Goal: Information Seeking & Learning: Stay updated

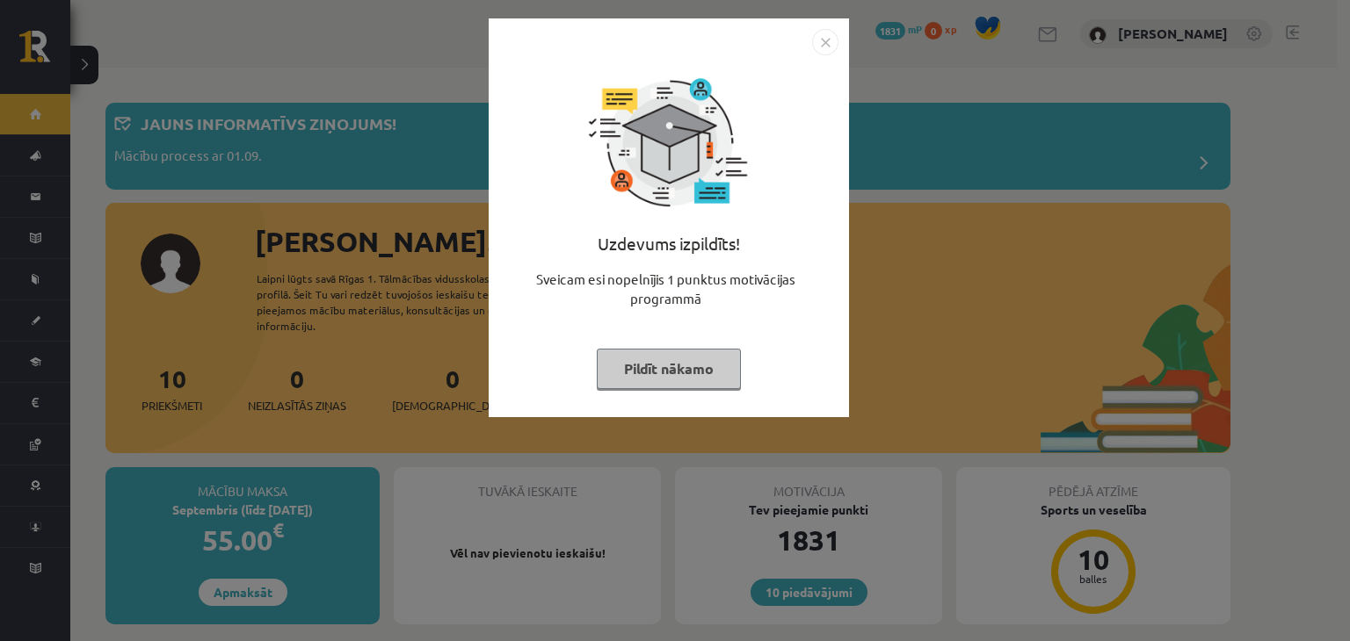
click at [688, 372] on button "Pildīt nākamo" at bounding box center [669, 369] width 144 height 40
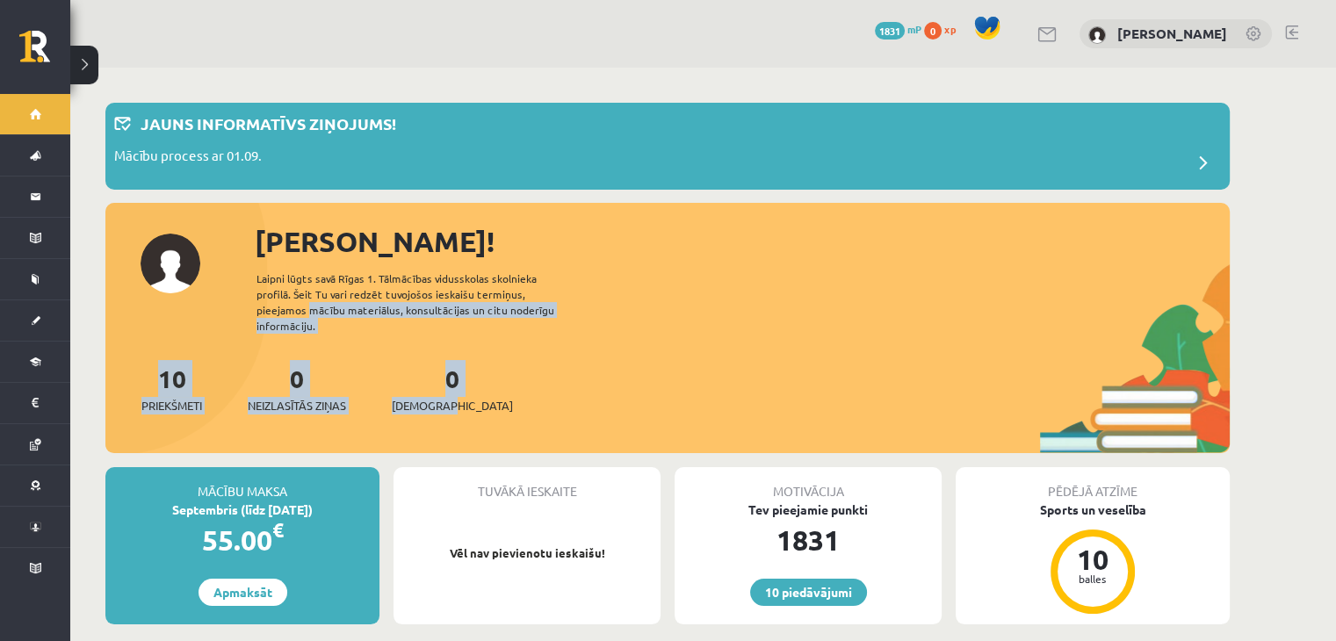
drag, startPoint x: 633, startPoint y: 411, endPoint x: 668, endPoint y: 292, distance: 124.6
click at [668, 292] on div "Sveika, Adriana! Laipni lūgts savā Rīgas 1. Tālmācības vidusskolas skolnieka pr…" at bounding box center [667, 338] width 1125 height 234
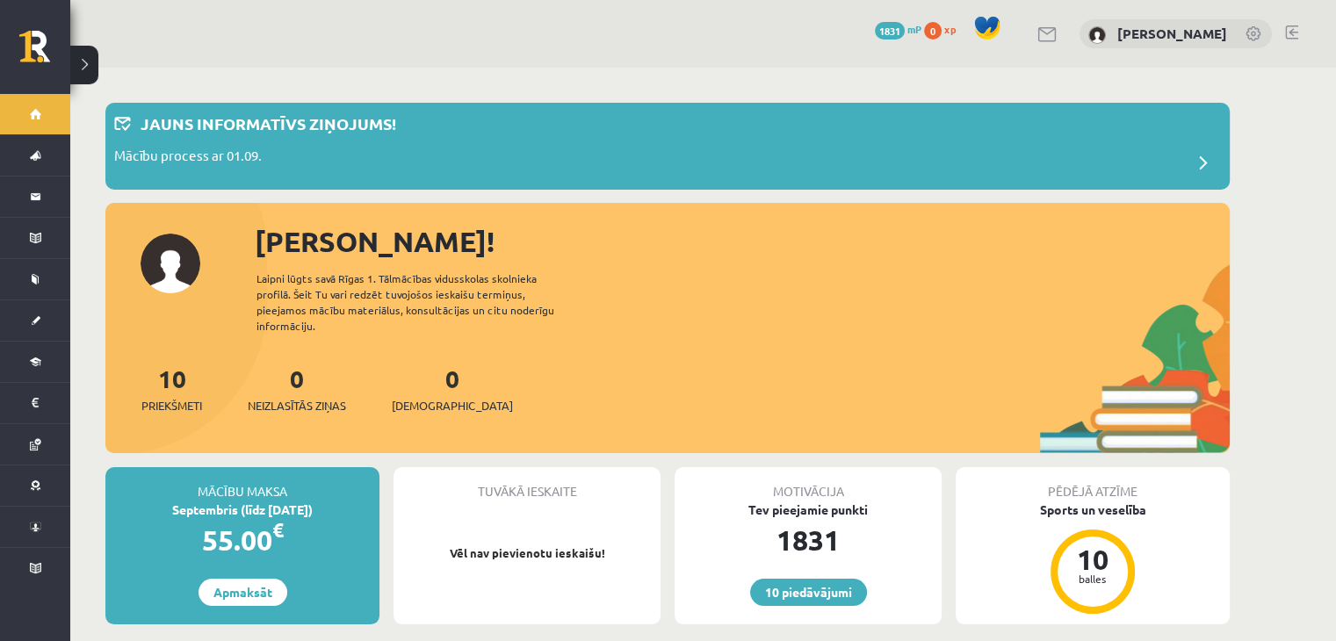
click at [825, 256] on div "[PERSON_NAME]!" at bounding box center [742, 242] width 975 height 42
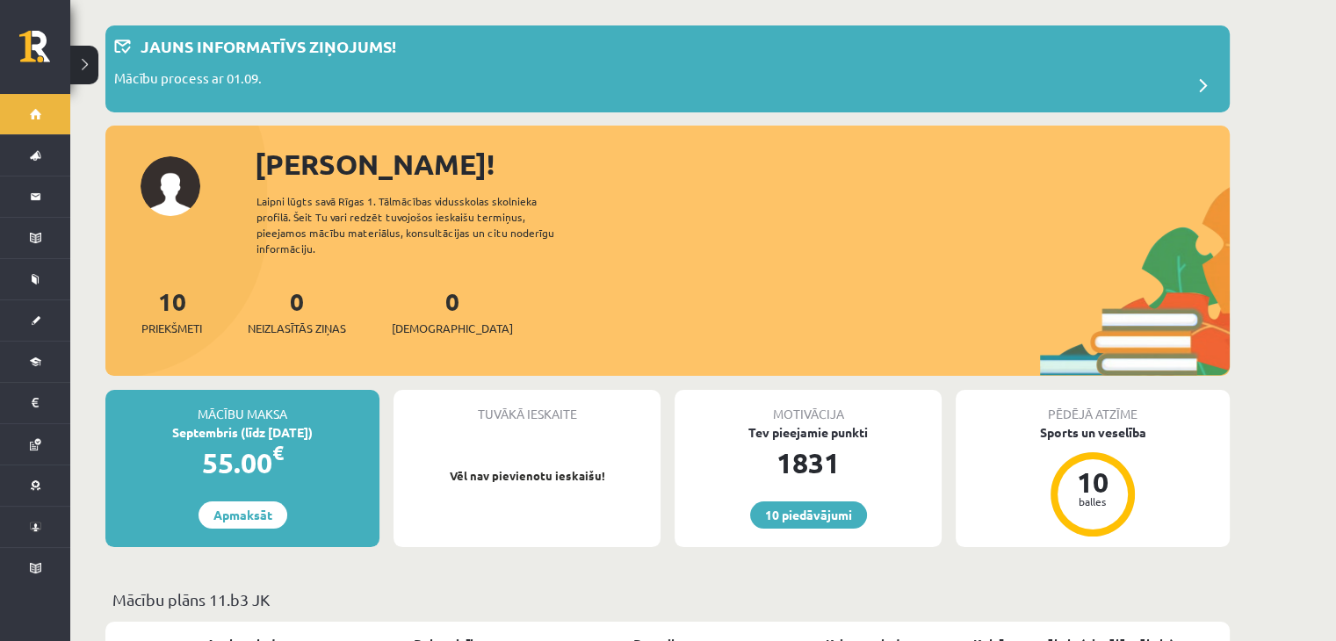
scroll to position [77, 0]
click at [750, 55] on div "Jauns informatīvs ziņojums!" at bounding box center [667, 51] width 1107 height 34
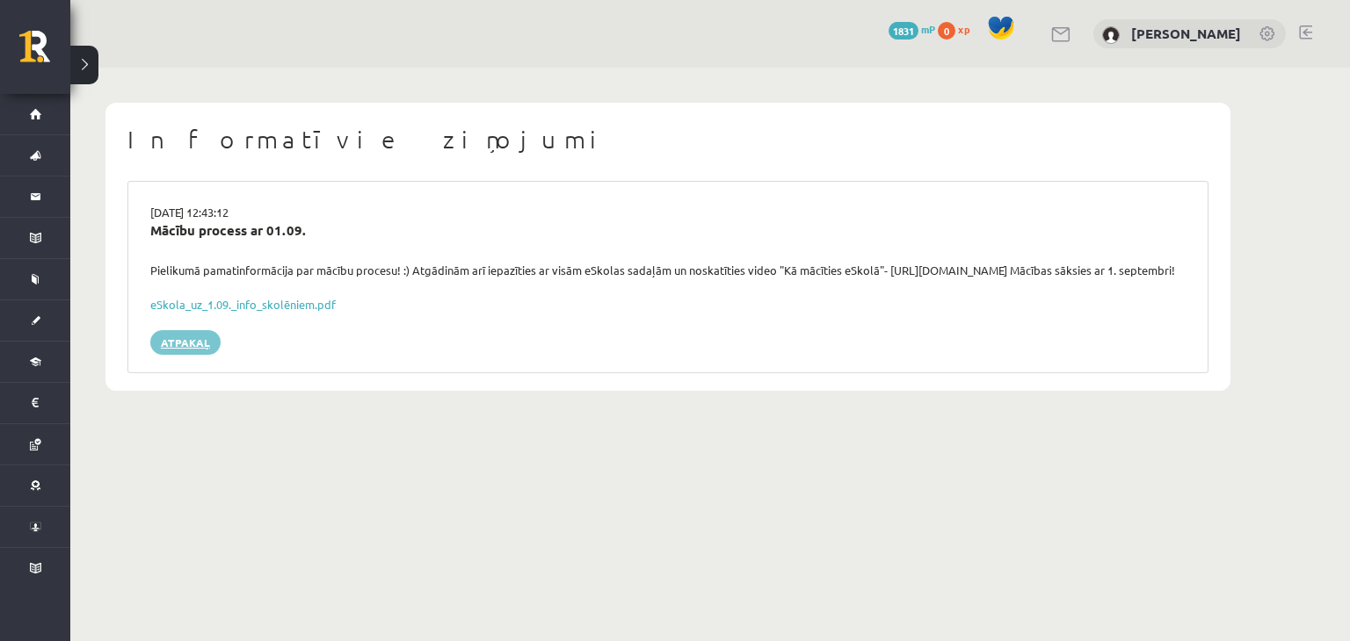
click at [214, 355] on link "Atpakaļ" at bounding box center [185, 342] width 70 height 25
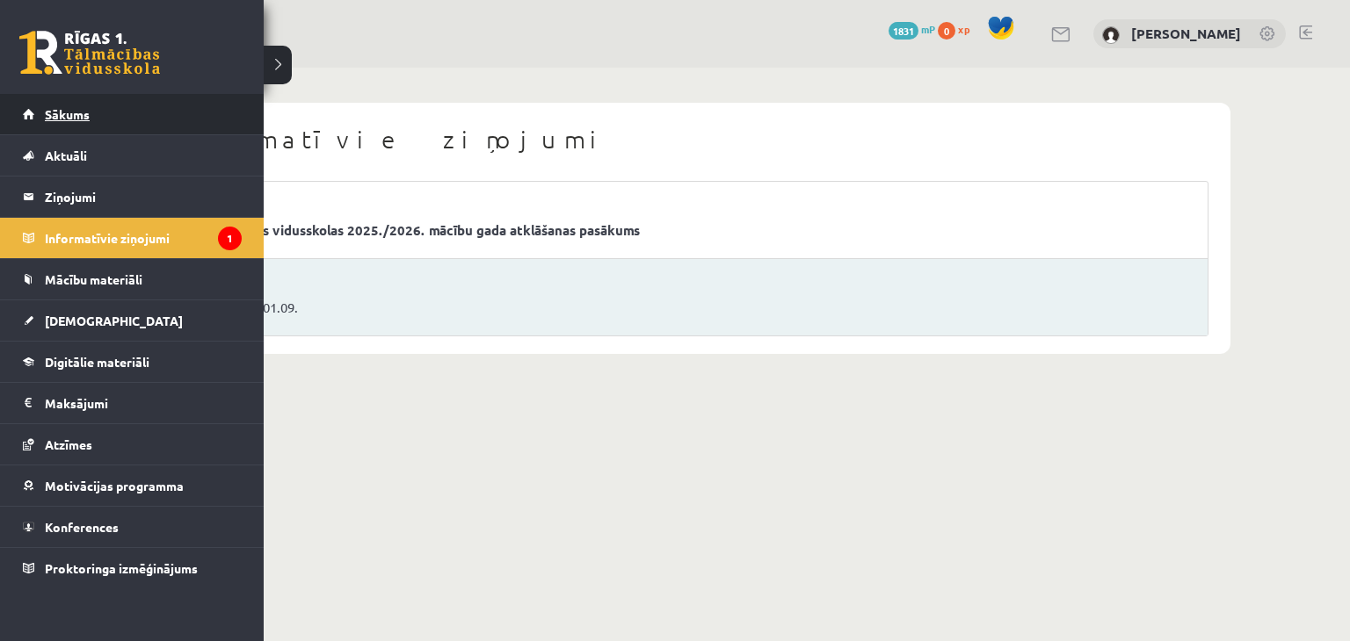
click at [91, 127] on link "Sākums" at bounding box center [132, 114] width 219 height 40
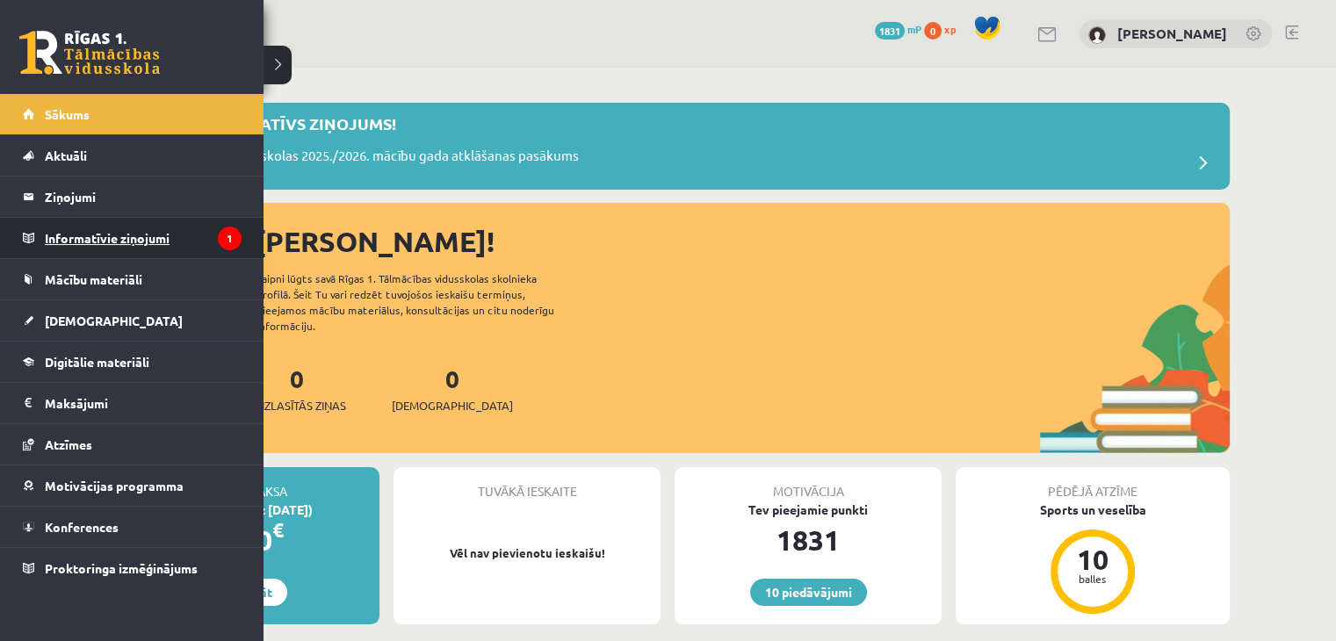
click at [56, 246] on legend "Informatīvie ziņojumi 1" at bounding box center [143, 238] width 197 height 40
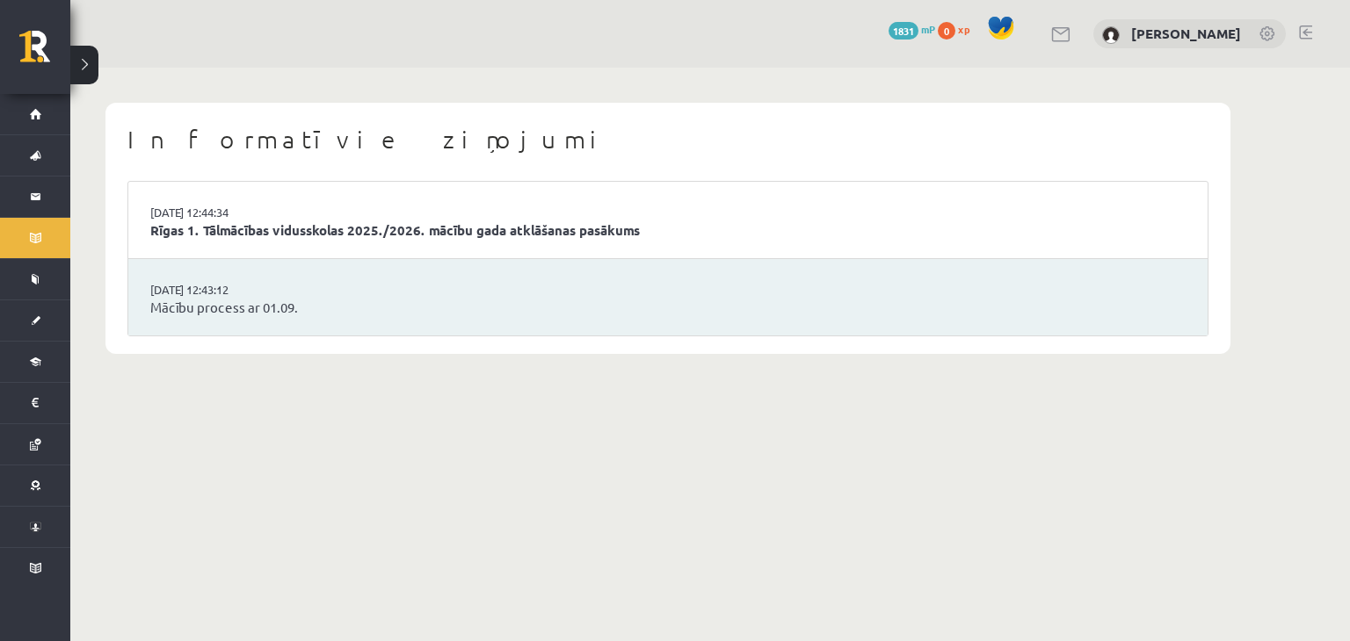
click at [287, 244] on li "29.08.2025 12:44:34 Rīgas 1. Tālmācības vidusskolas 2025./2026. mācību gada atk…" at bounding box center [667, 220] width 1079 height 77
click at [288, 233] on link "Rīgas 1. Tālmācības vidusskolas 2025./2026. mācību gada atklāšanas pasākums" at bounding box center [667, 231] width 1035 height 20
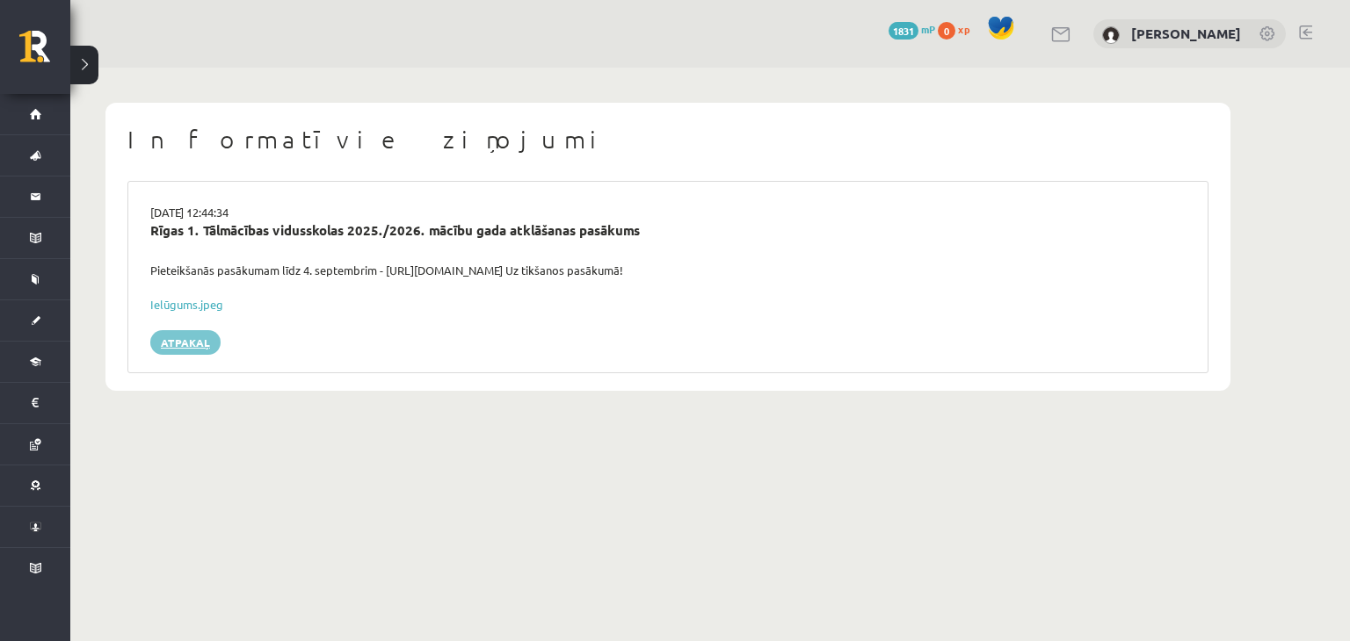
click at [174, 351] on link "Atpakaļ" at bounding box center [185, 342] width 70 height 25
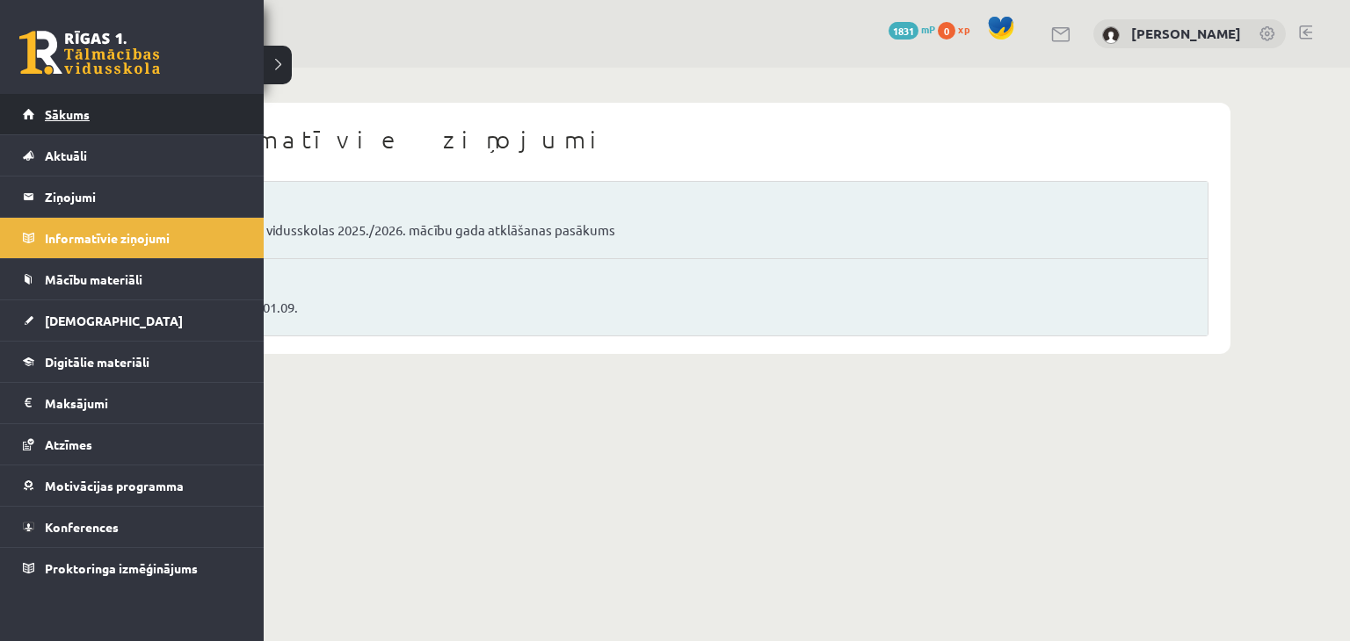
click at [46, 119] on span "Sākums" at bounding box center [67, 114] width 45 height 16
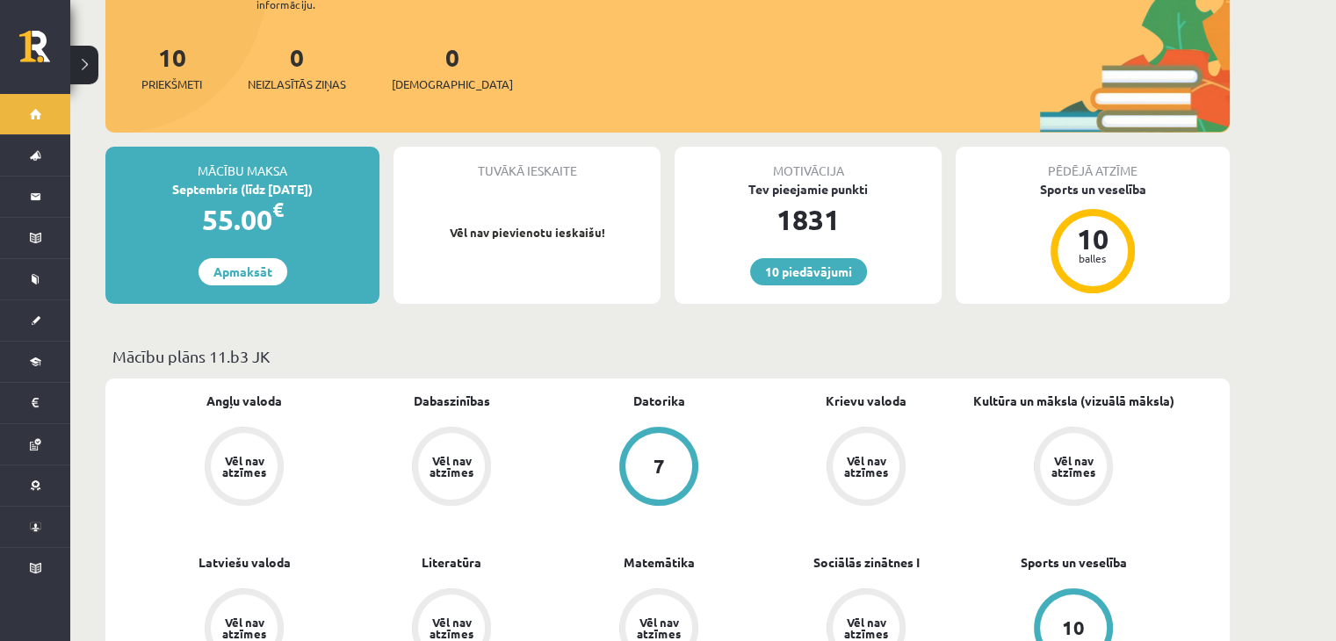
scroll to position [98, 0]
